Goal: Task Accomplishment & Management: Manage account settings

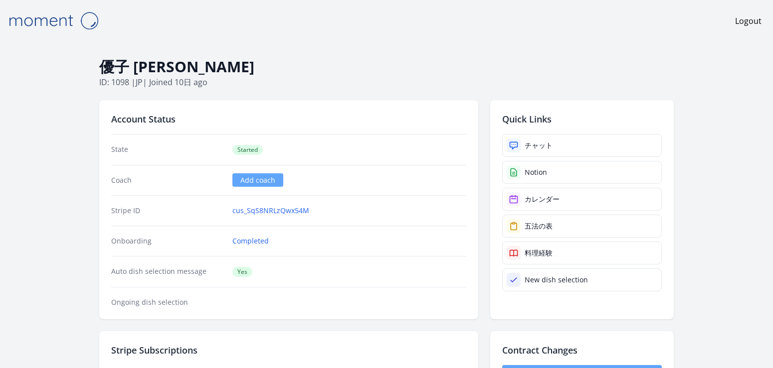
scroll to position [481, 0]
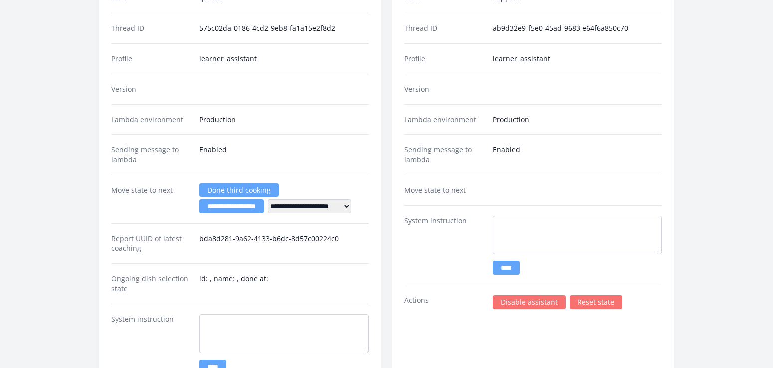
scroll to position [1327, 0]
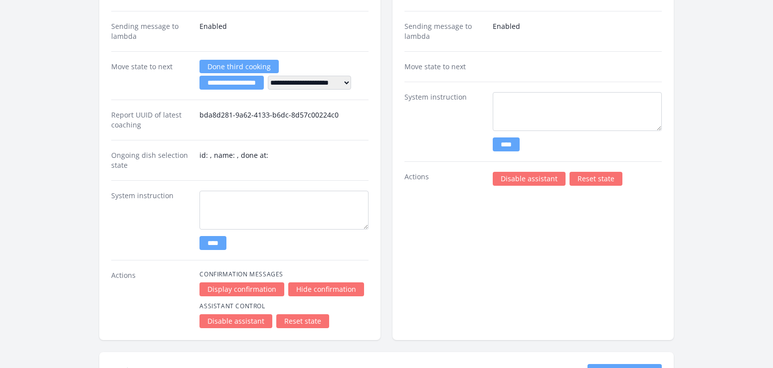
click at [525, 181] on link "Disable assistant" at bounding box center [529, 179] width 73 height 14
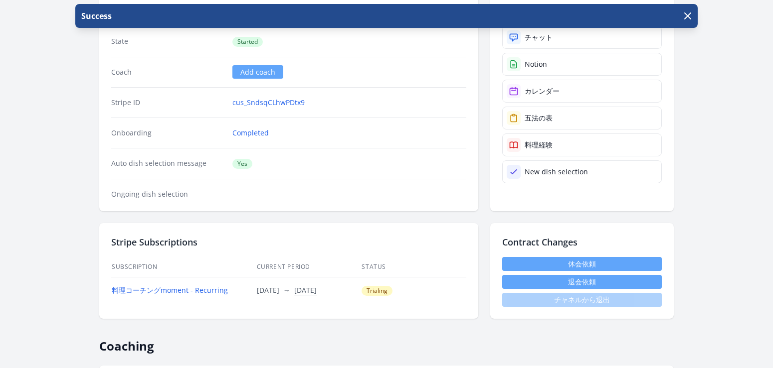
scroll to position [212, 0]
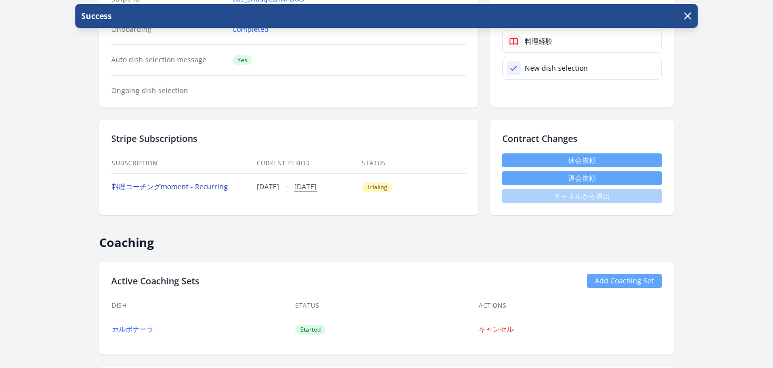
click at [219, 189] on link "料理コーチングmoment - Recurring" at bounding box center [170, 186] width 116 height 9
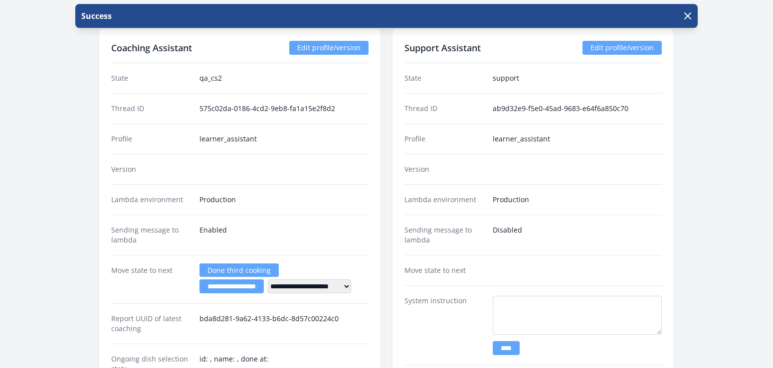
scroll to position [1360, 0]
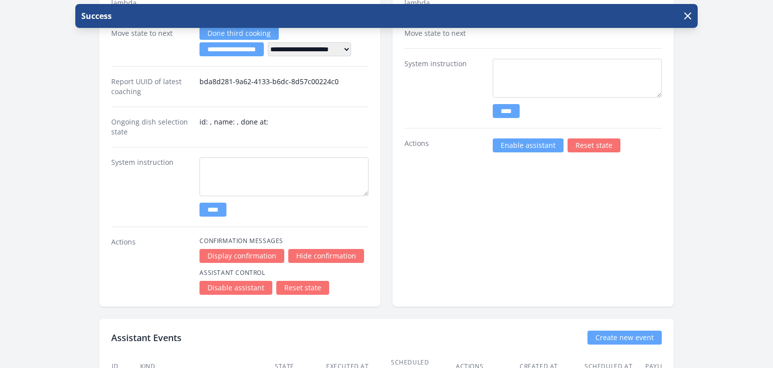
click at [516, 143] on link "Enable assistant" at bounding box center [528, 146] width 71 height 14
